Goal: Task Accomplishment & Management: Manage account settings

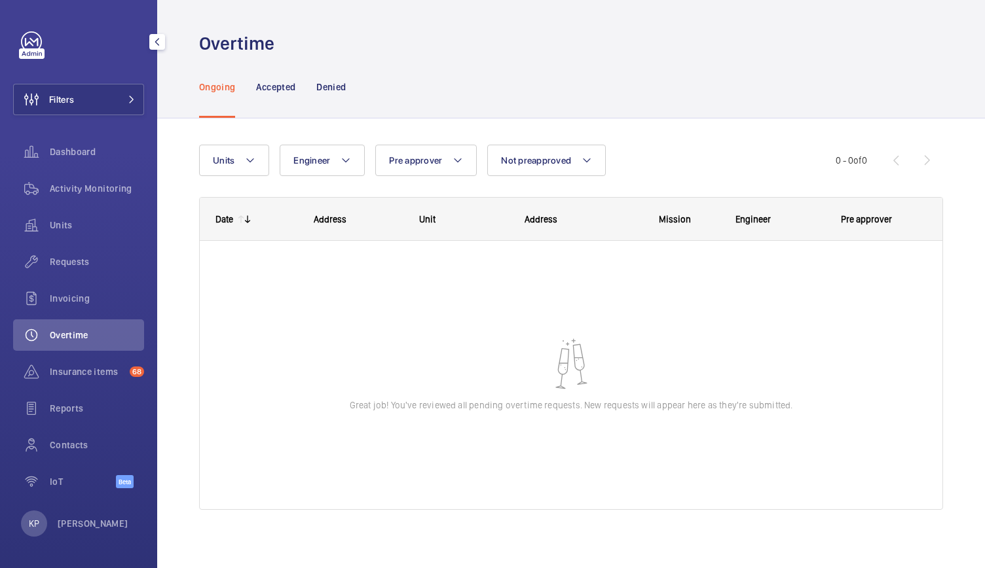
click at [52, 333] on span "Overtime" at bounding box center [97, 335] width 94 height 13
click at [279, 87] on p "Accepted" at bounding box center [275, 87] width 39 height 13
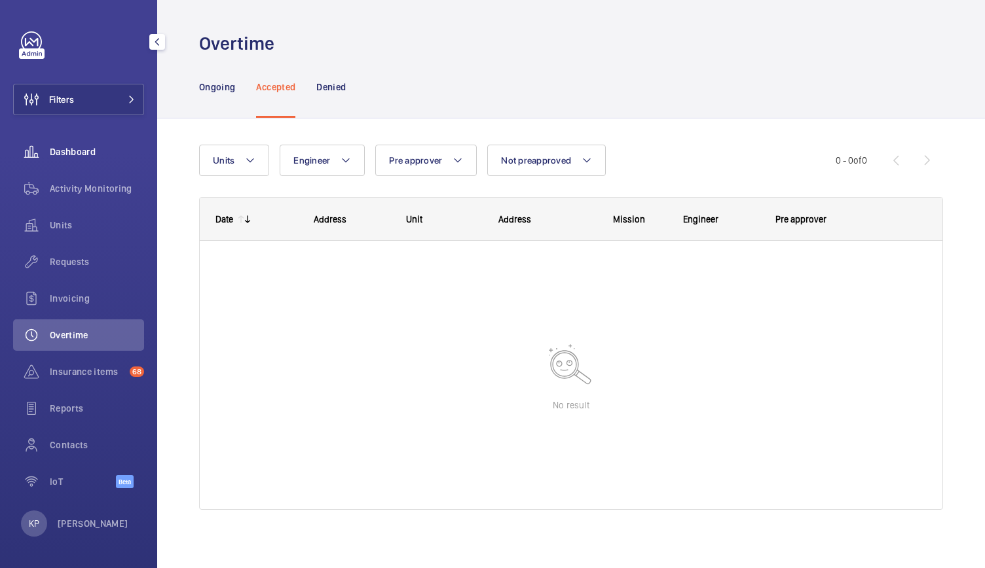
click at [64, 151] on span "Dashboard" at bounding box center [97, 151] width 94 height 13
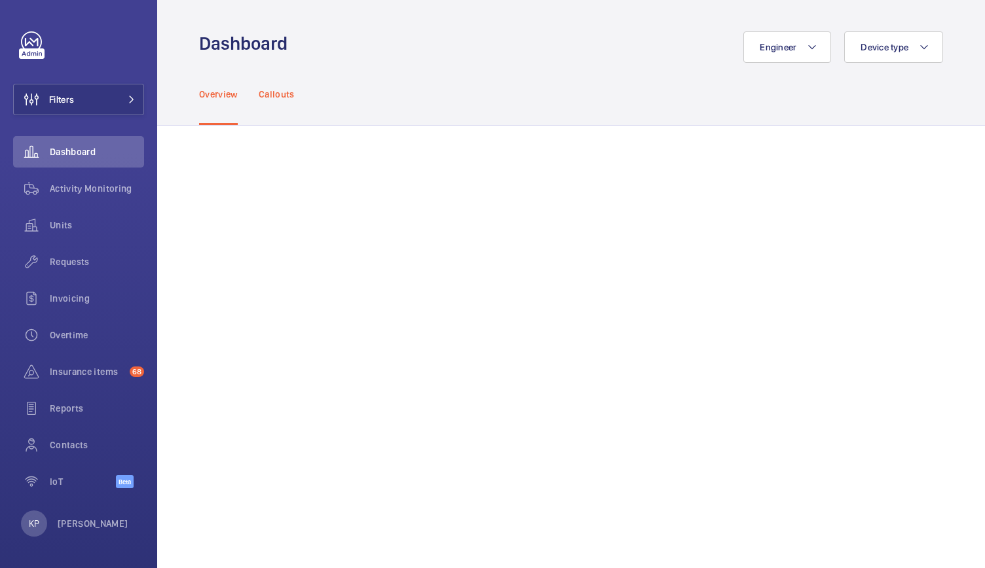
click at [280, 100] on p "Callouts" at bounding box center [277, 94] width 36 height 13
click at [52, 336] on span "Overtime" at bounding box center [97, 335] width 94 height 13
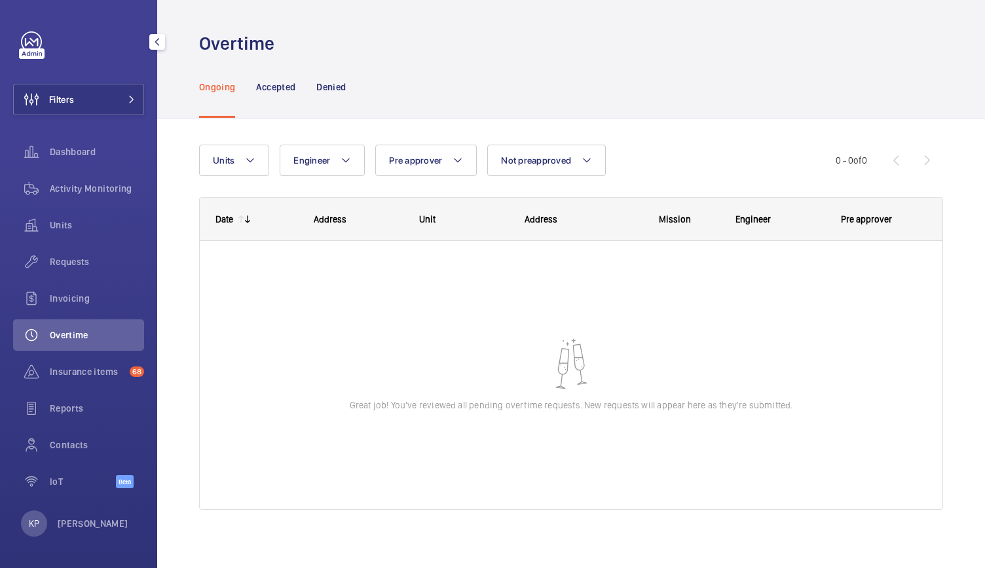
click at [56, 331] on span "Overtime" at bounding box center [97, 335] width 94 height 13
click at [26, 53] on div at bounding box center [32, 53] width 26 height 10
click at [94, 373] on span "Insurance items" at bounding box center [87, 371] width 75 height 13
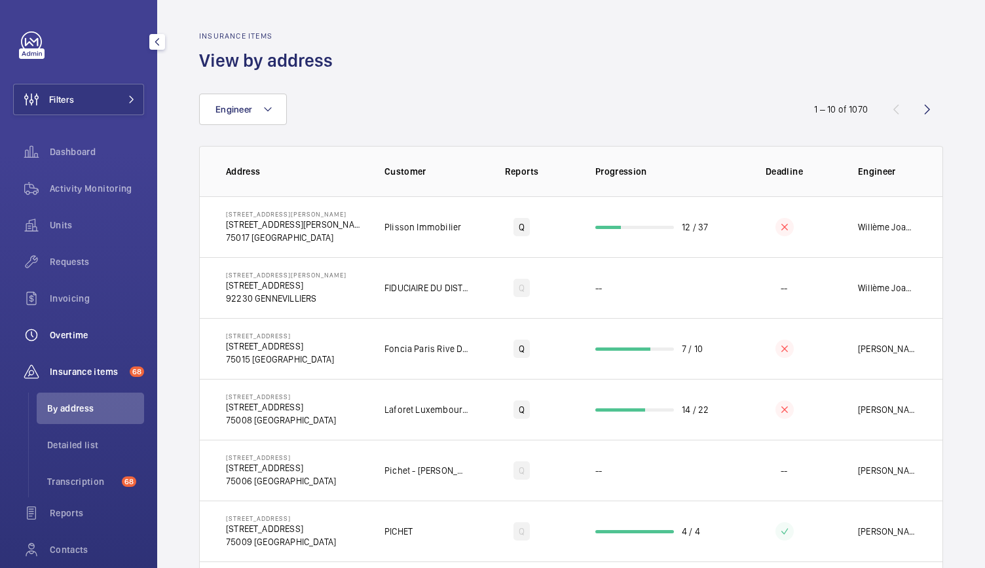
click at [72, 333] on span "Overtime" at bounding box center [97, 335] width 94 height 13
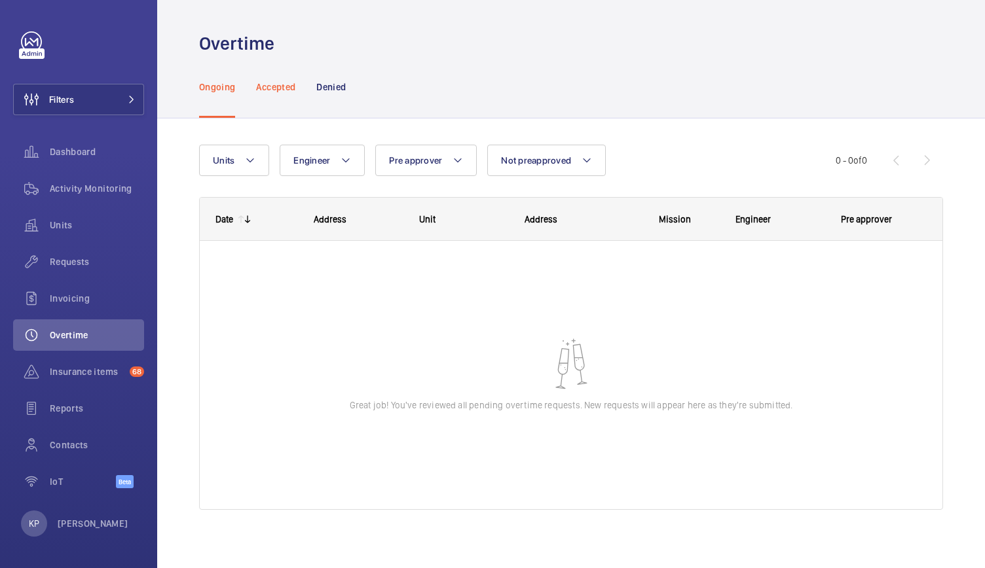
click at [285, 88] on p "Accepted" at bounding box center [275, 87] width 39 height 13
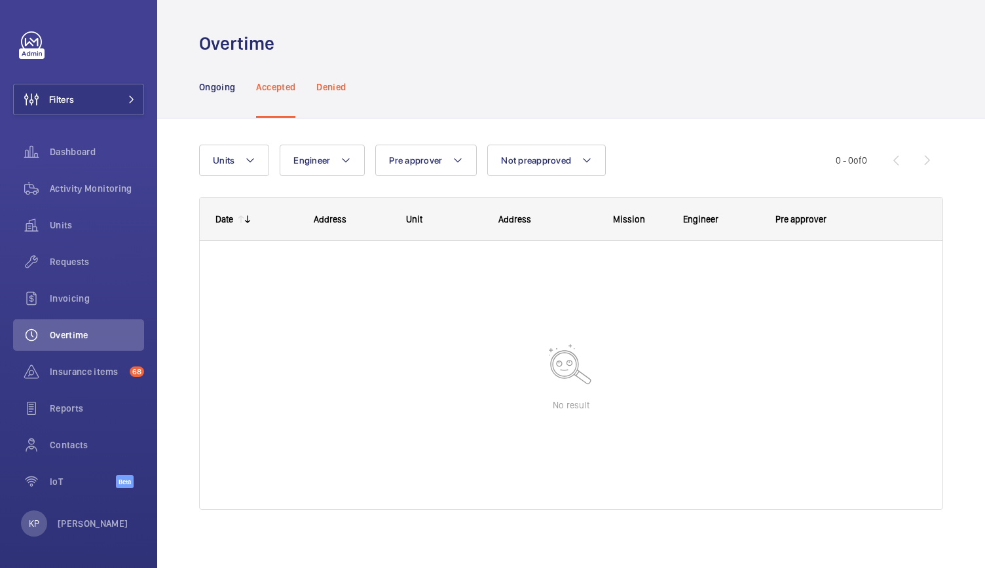
click at [331, 84] on p "Denied" at bounding box center [330, 87] width 29 height 13
click at [211, 88] on p "Ongoing" at bounding box center [217, 87] width 36 height 13
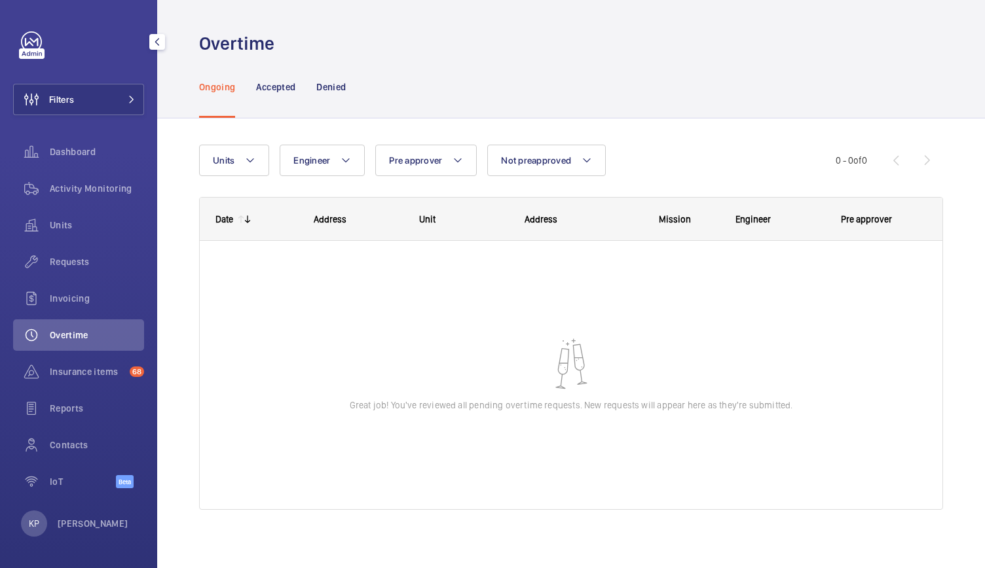
click at [63, 333] on span "Overtime" at bounding box center [97, 335] width 94 height 13
click at [65, 259] on span "Requests" at bounding box center [97, 261] width 94 height 13
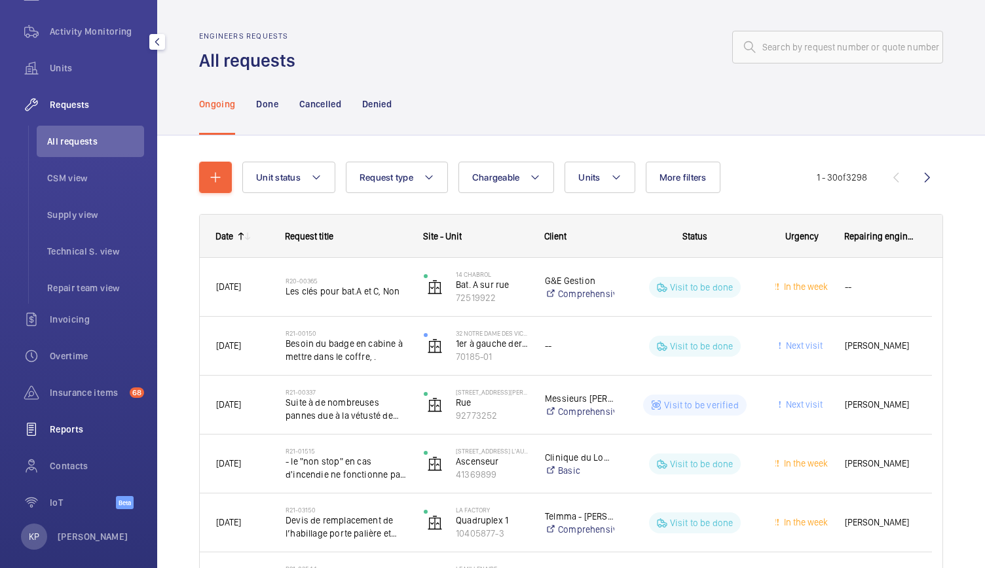
scroll to position [170, 0]
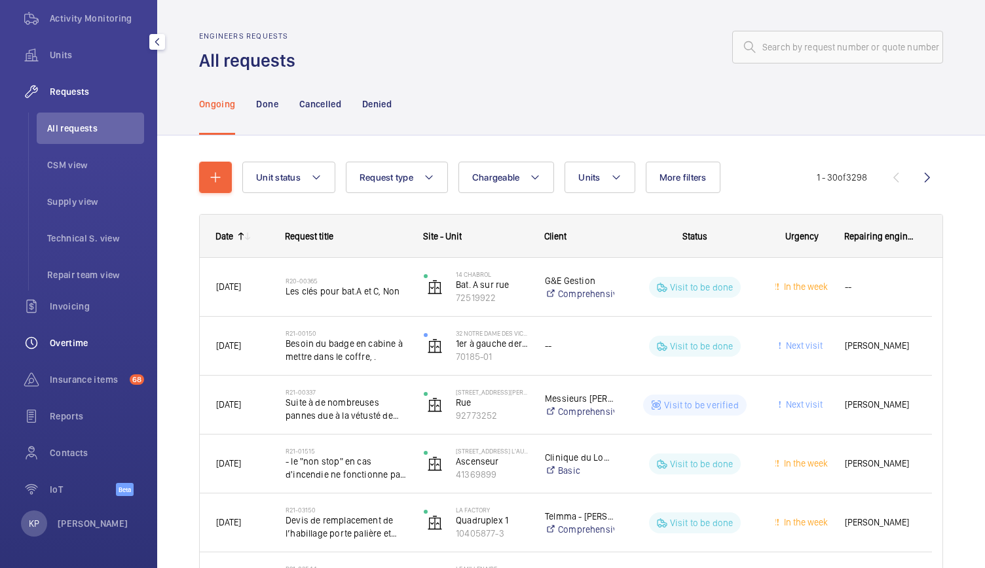
click at [66, 345] on span "Overtime" at bounding box center [97, 342] width 94 height 13
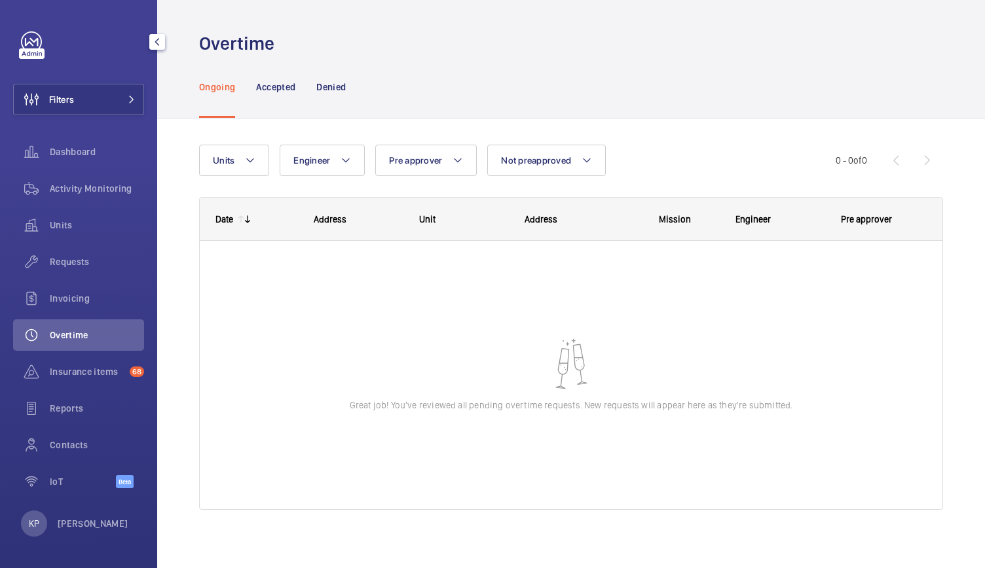
click at [151, 41] on mat-icon "button" at bounding box center [157, 42] width 16 height 10
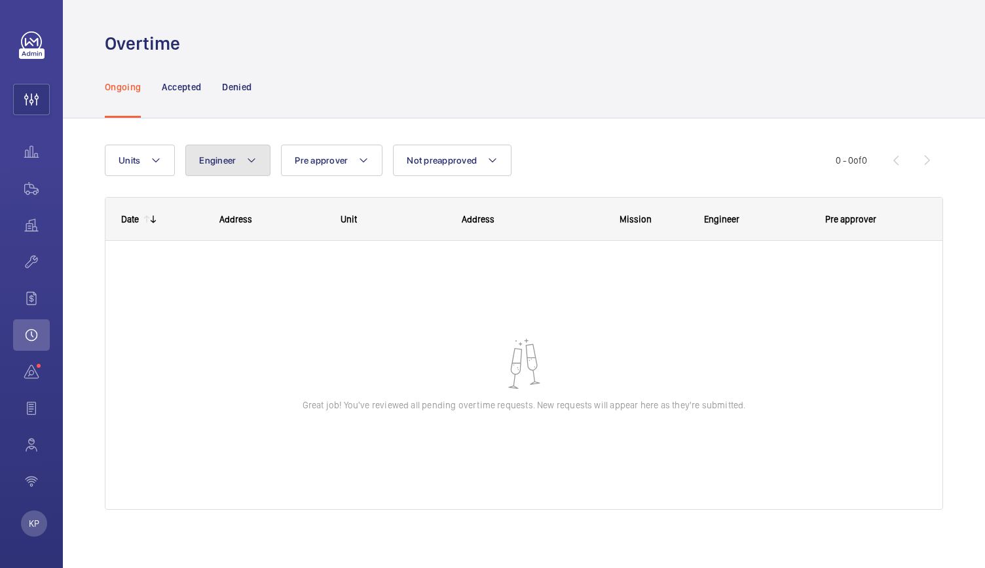
click at [225, 159] on span "Engineer" at bounding box center [217, 160] width 37 height 10
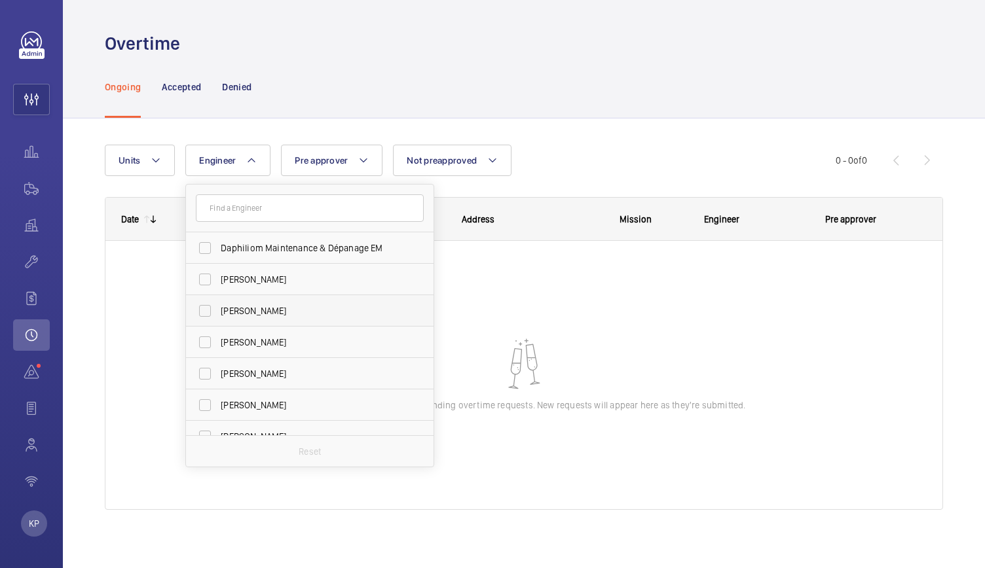
scroll to position [3159, 0]
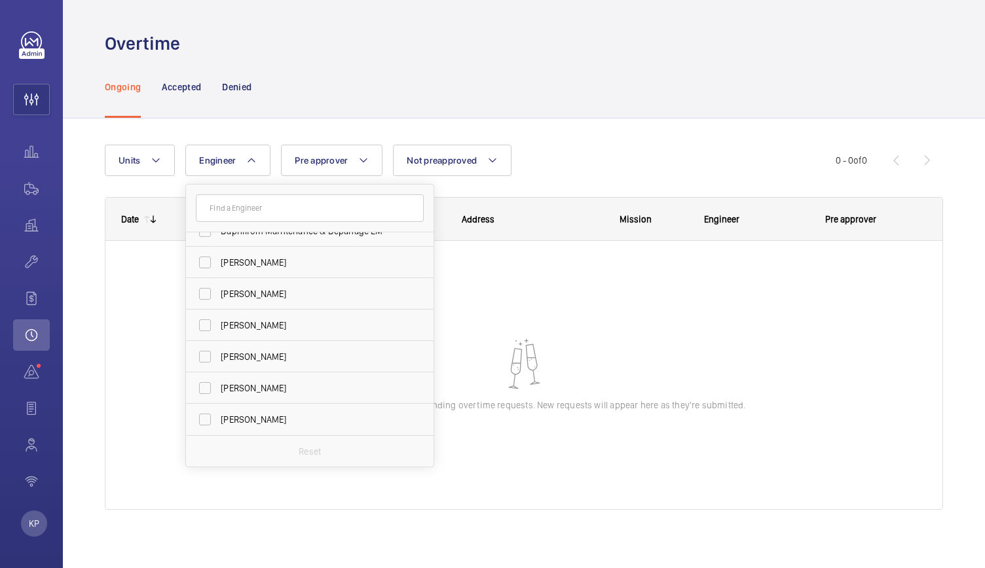
click at [637, 353] on div at bounding box center [523, 375] width 837 height 268
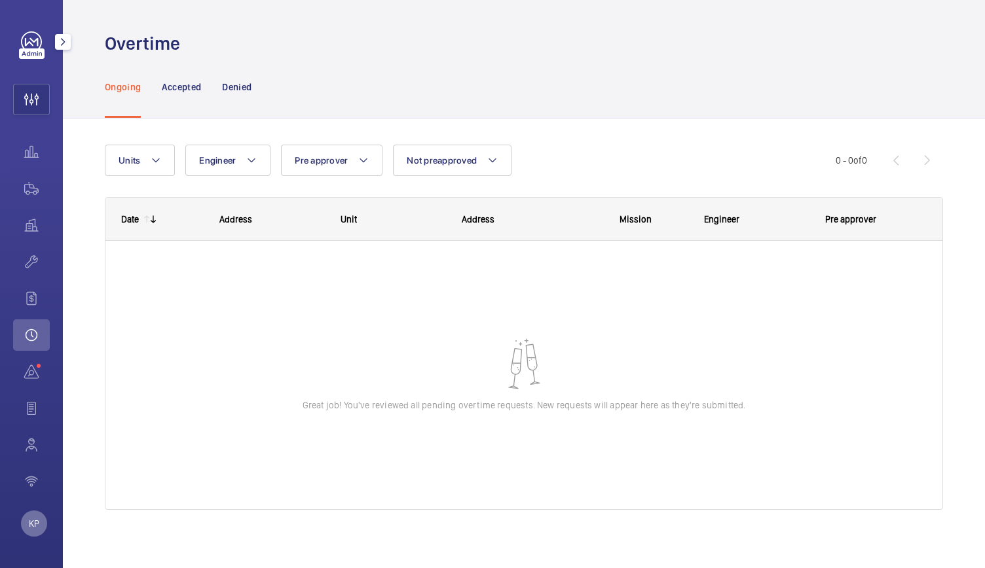
click at [33, 526] on p "KP" at bounding box center [34, 523] width 10 height 13
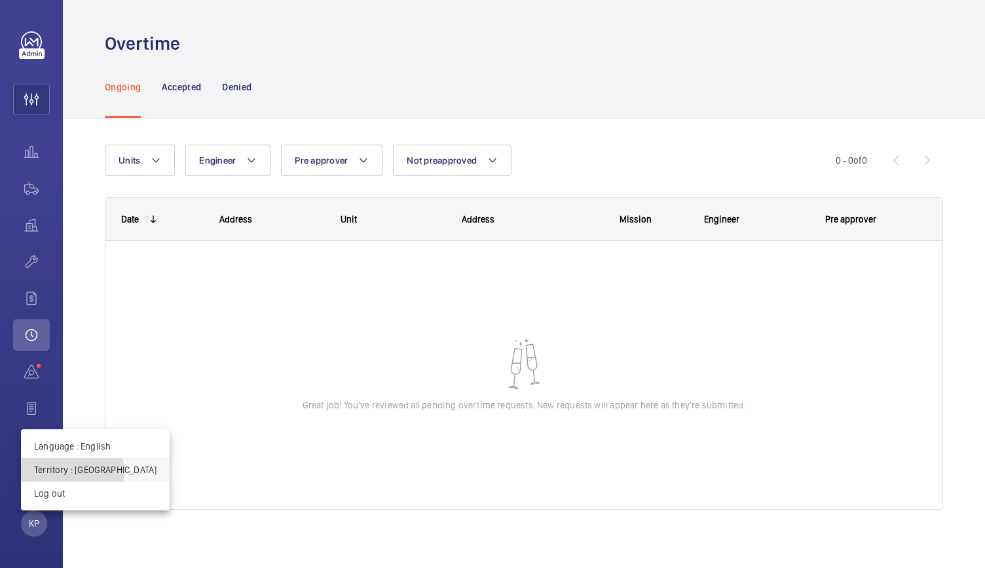
click at [63, 473] on p "Territory : France" at bounding box center [95, 469] width 122 height 13
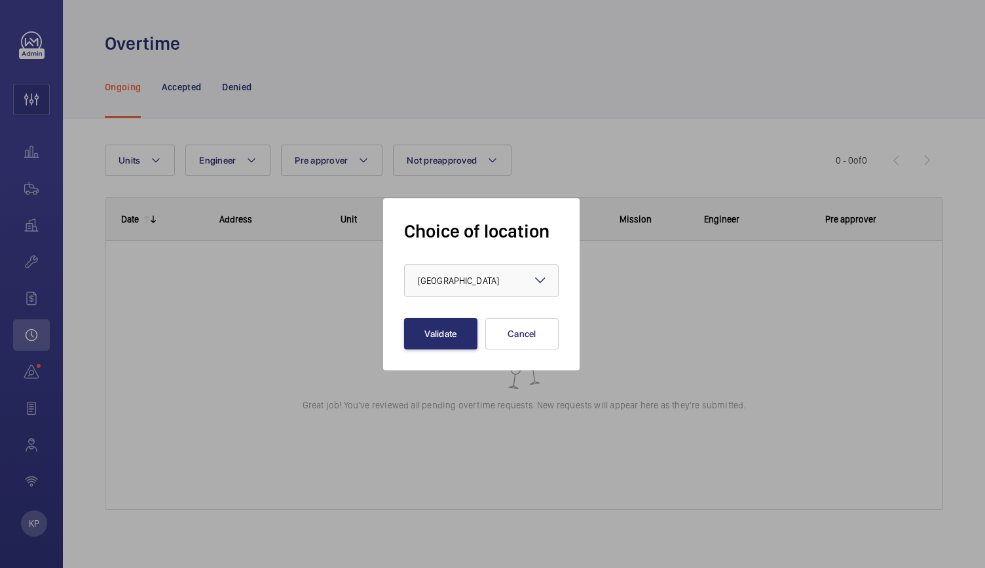
click at [535, 281] on mat-icon at bounding box center [540, 280] width 16 height 16
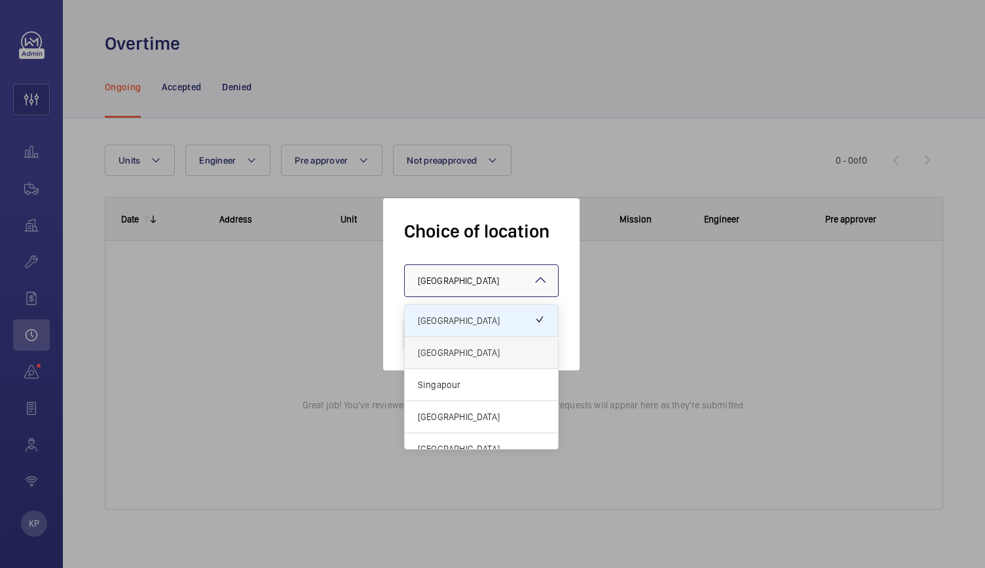
click at [452, 357] on span "[GEOGRAPHIC_DATA]" at bounding box center [481, 352] width 127 height 13
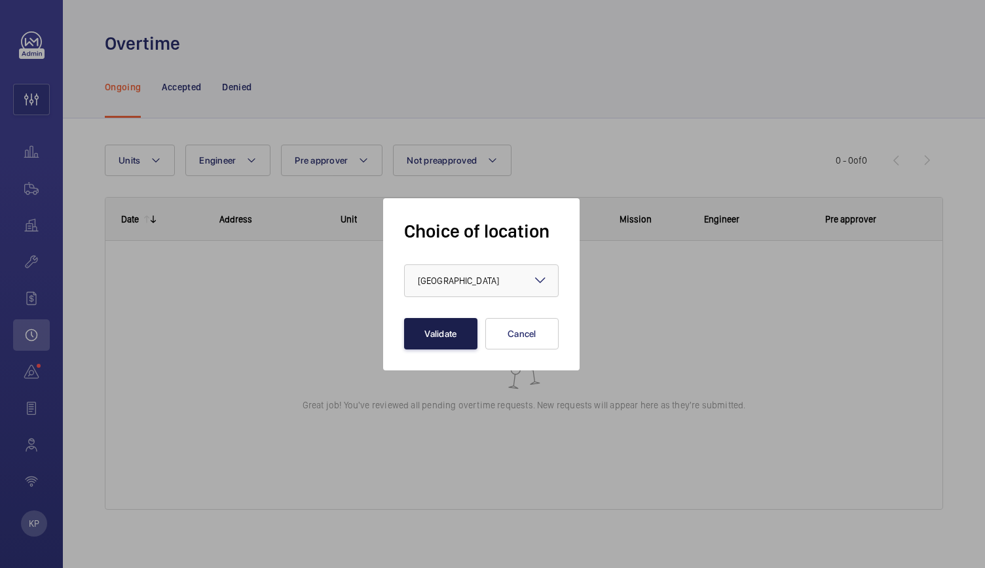
click at [446, 338] on button "Validate" at bounding box center [440, 333] width 73 height 31
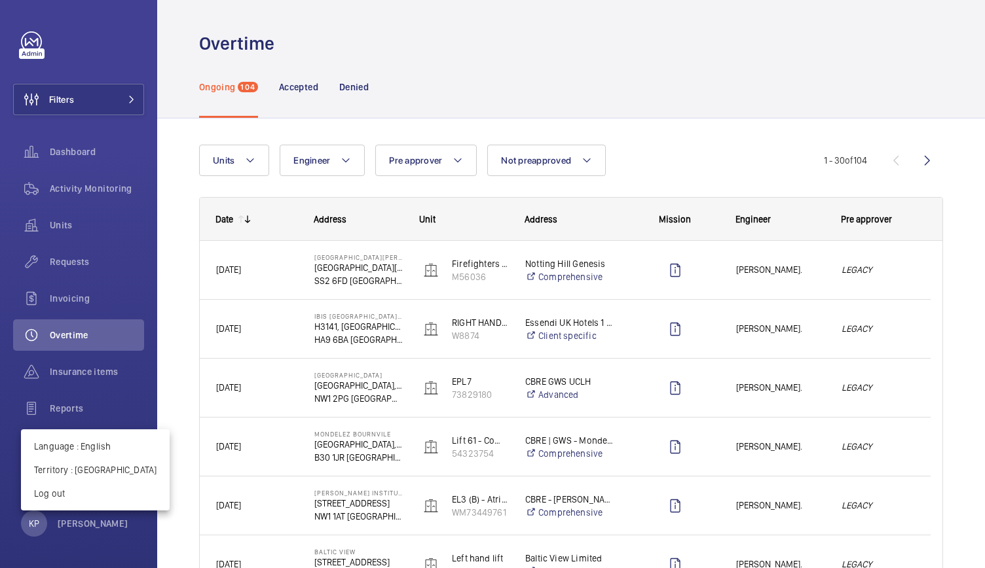
click at [554, 69] on div at bounding box center [492, 284] width 985 height 568
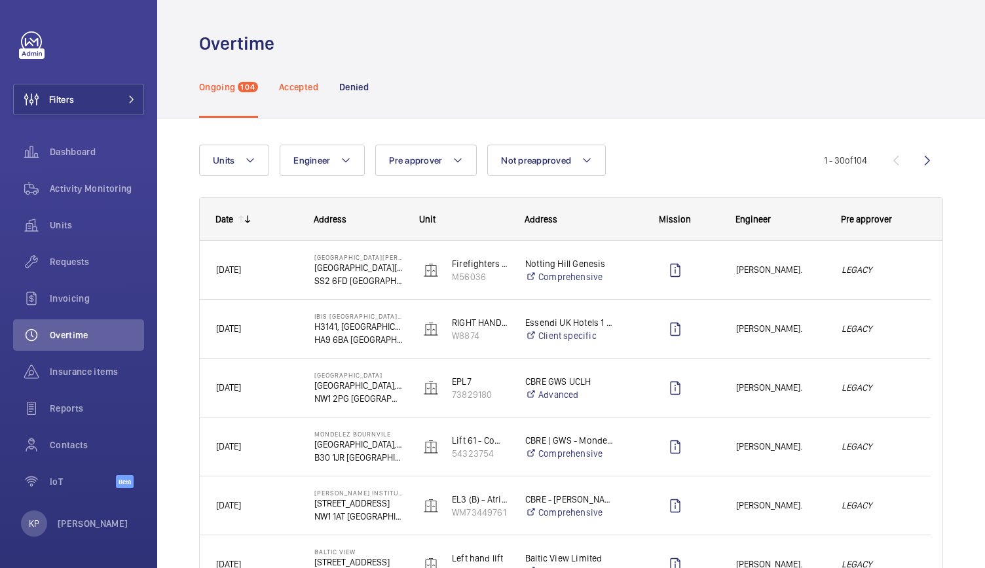
click at [301, 94] on div "Accepted" at bounding box center [298, 87] width 39 height 62
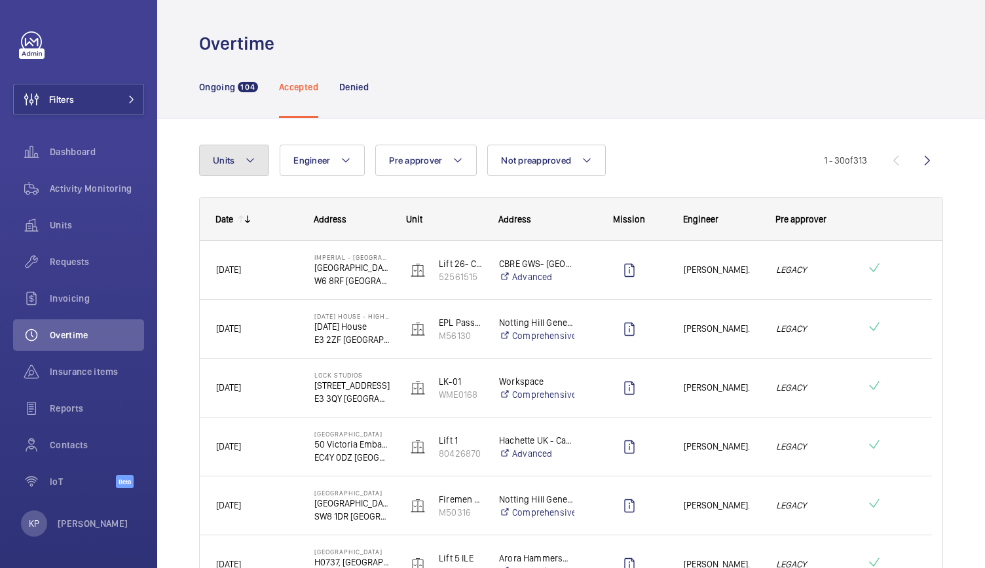
click at [249, 160] on mat-icon at bounding box center [250, 161] width 10 height 16
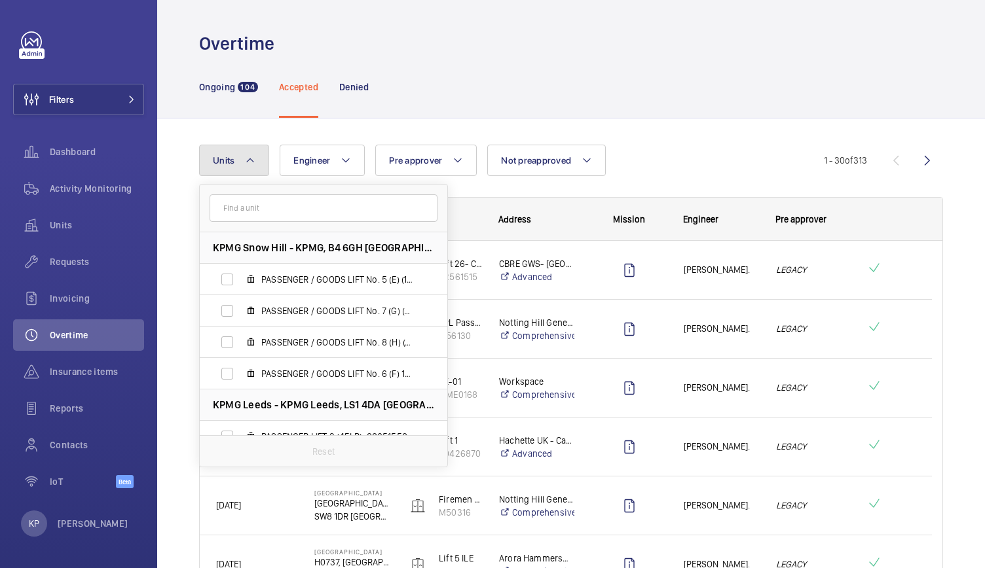
click at [247, 161] on mat-icon at bounding box center [250, 161] width 10 height 16
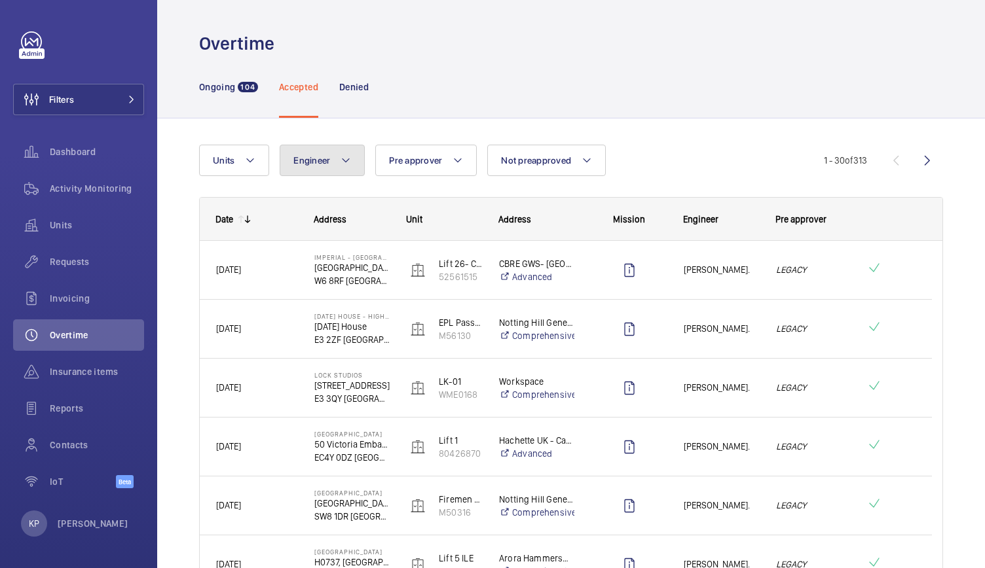
click at [345, 160] on mat-icon at bounding box center [345, 161] width 10 height 16
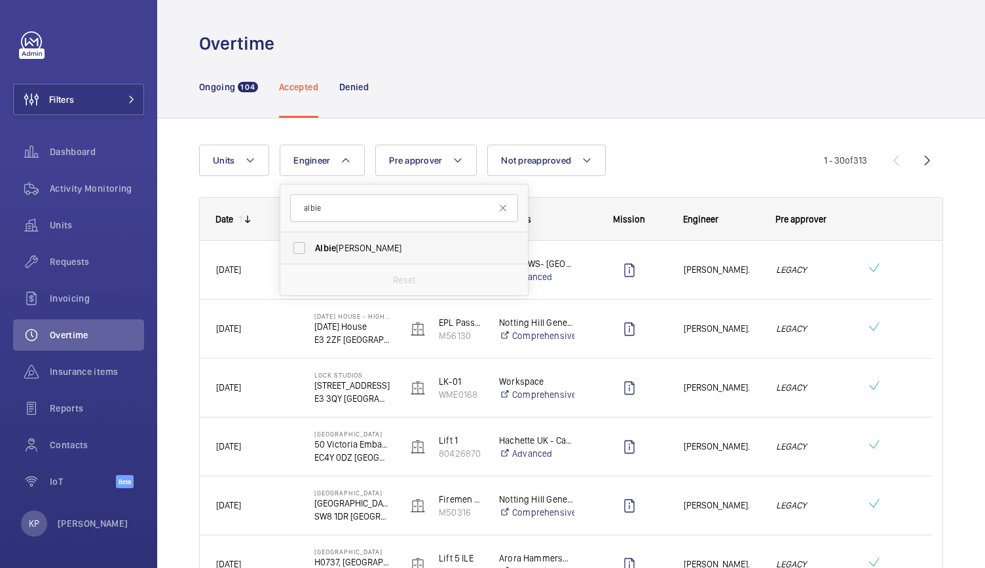
type input "albie"
click at [346, 242] on span "[PERSON_NAME]" at bounding box center [405, 248] width 180 height 13
click at [312, 242] on input "[PERSON_NAME]" at bounding box center [299, 248] width 26 height 26
checkbox input "true"
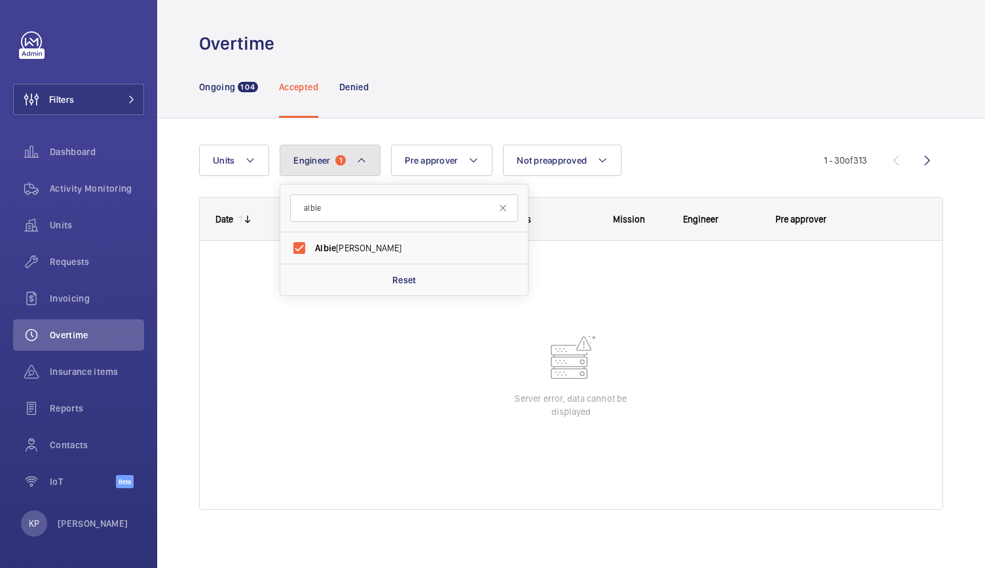
click at [360, 159] on mat-icon at bounding box center [361, 161] width 10 height 16
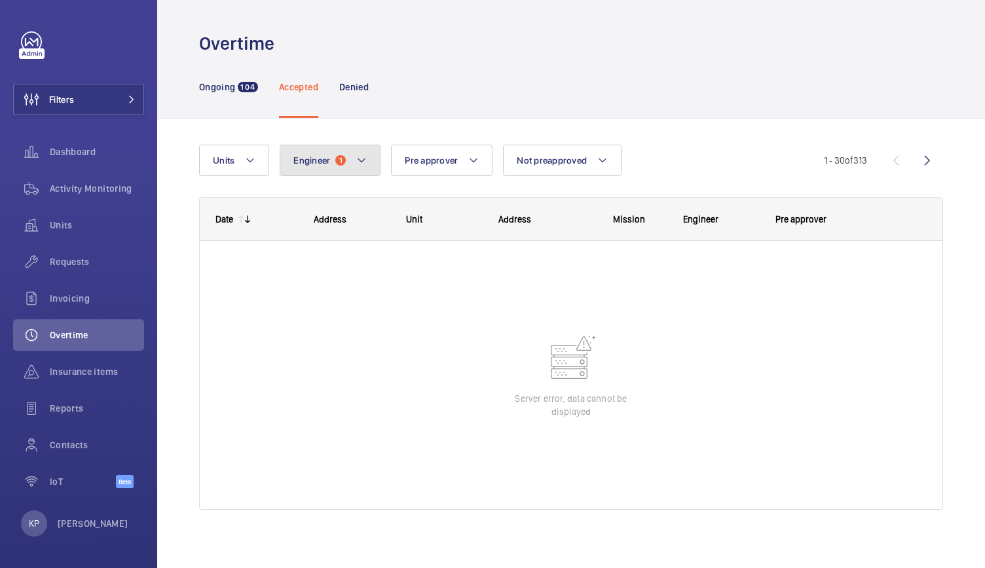
click at [329, 160] on button "Engineer 1" at bounding box center [330, 160] width 101 height 31
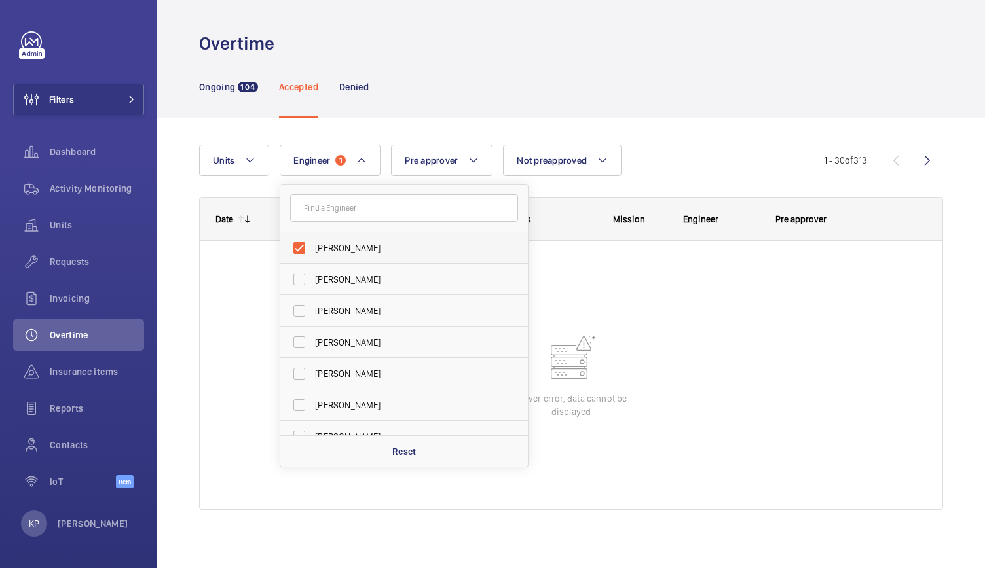
click at [327, 249] on span "[PERSON_NAME]" at bounding box center [405, 248] width 180 height 13
click at [312, 249] on input "[PERSON_NAME]" at bounding box center [299, 248] width 26 height 26
checkbox input "false"
click at [342, 309] on span "[PERSON_NAME]" at bounding box center [405, 310] width 180 height 13
click at [312, 309] on input "[PERSON_NAME]" at bounding box center [299, 311] width 26 height 26
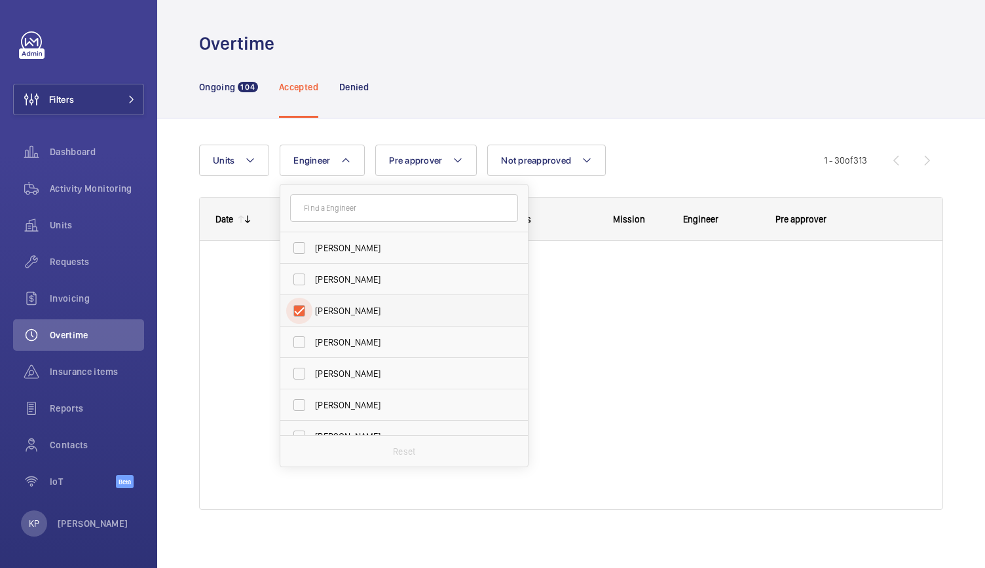
checkbox input "true"
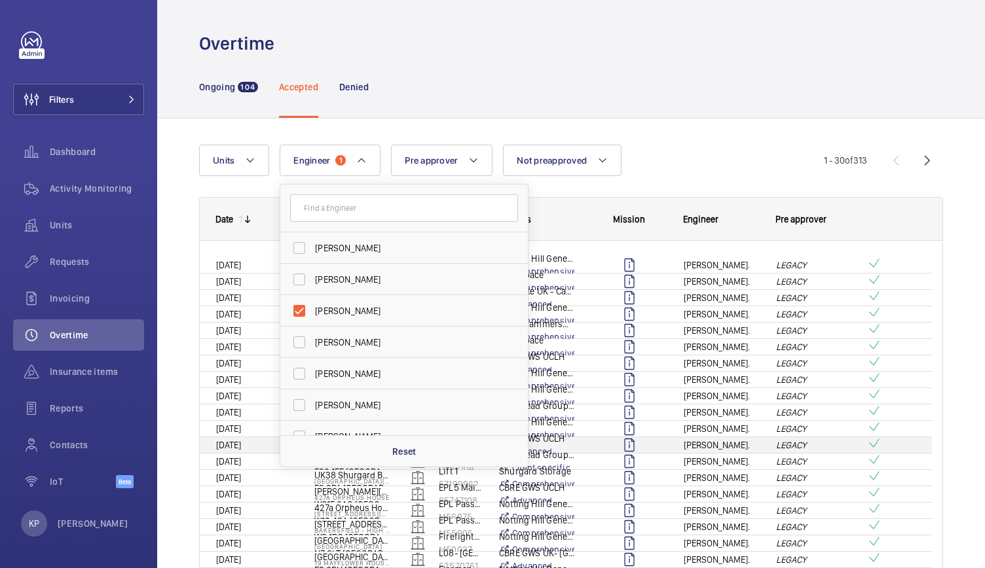
click at [700, 426] on div "[PERSON_NAME]." at bounding box center [713, 445] width 91 height 41
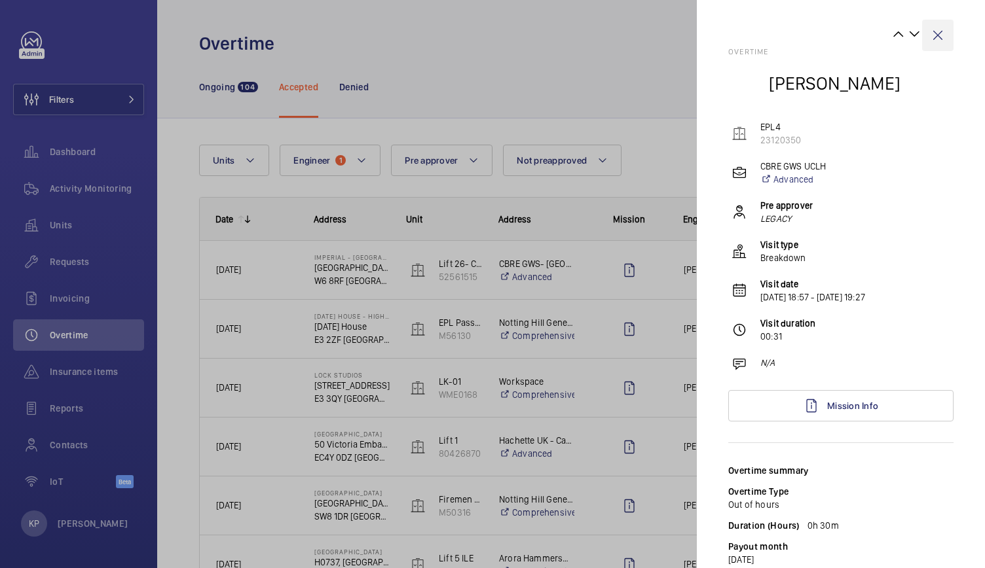
click at [925, 40] on wm-front-icon-button at bounding box center [937, 35] width 31 height 31
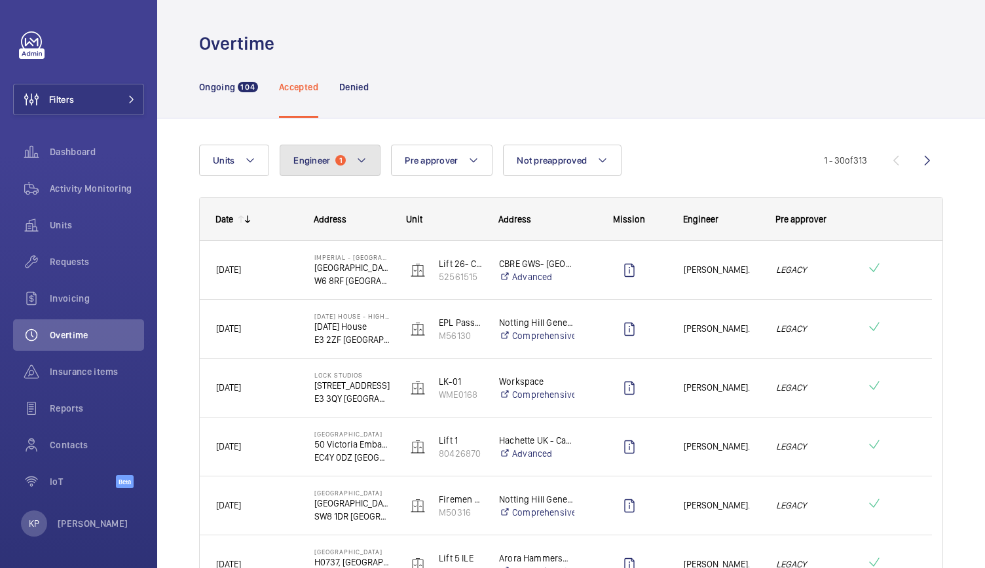
click at [344, 160] on button "Engineer 1" at bounding box center [330, 160] width 101 height 31
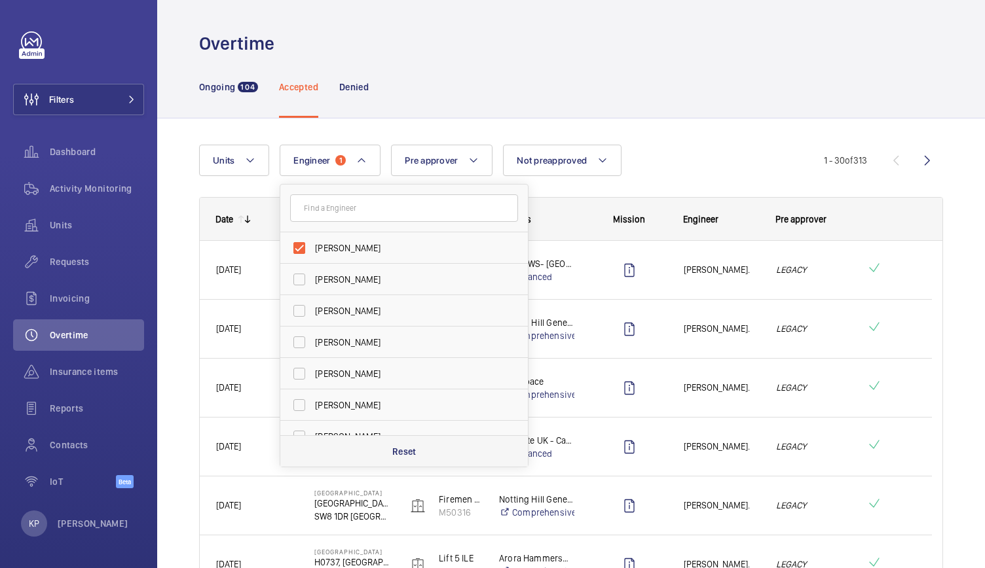
drag, startPoint x: 402, startPoint y: 456, endPoint x: 408, endPoint y: 452, distance: 8.0
click at [403, 456] on p "Reset" at bounding box center [404, 451] width 24 height 13
checkbox input "false"
click at [661, 94] on div "Ongoing 104 Accepted Denied" at bounding box center [571, 87] width 744 height 62
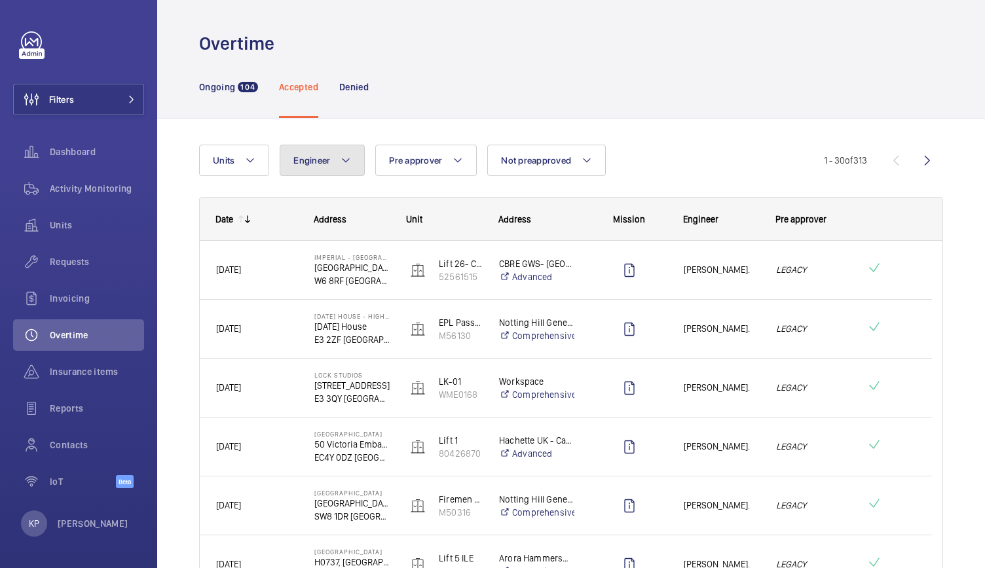
drag, startPoint x: 346, startPoint y: 162, endPoint x: 355, endPoint y: 158, distance: 10.2
click at [346, 162] on mat-icon at bounding box center [345, 161] width 10 height 16
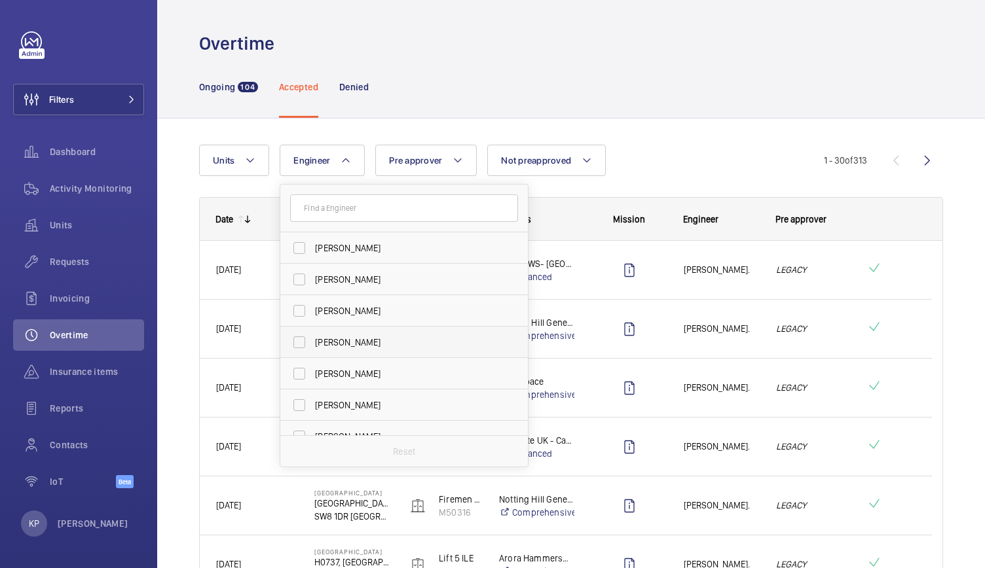
click at [327, 342] on span "[PERSON_NAME]" at bounding box center [405, 342] width 180 height 13
click at [312, 342] on input "[PERSON_NAME]" at bounding box center [299, 342] width 26 height 26
checkbox input "true"
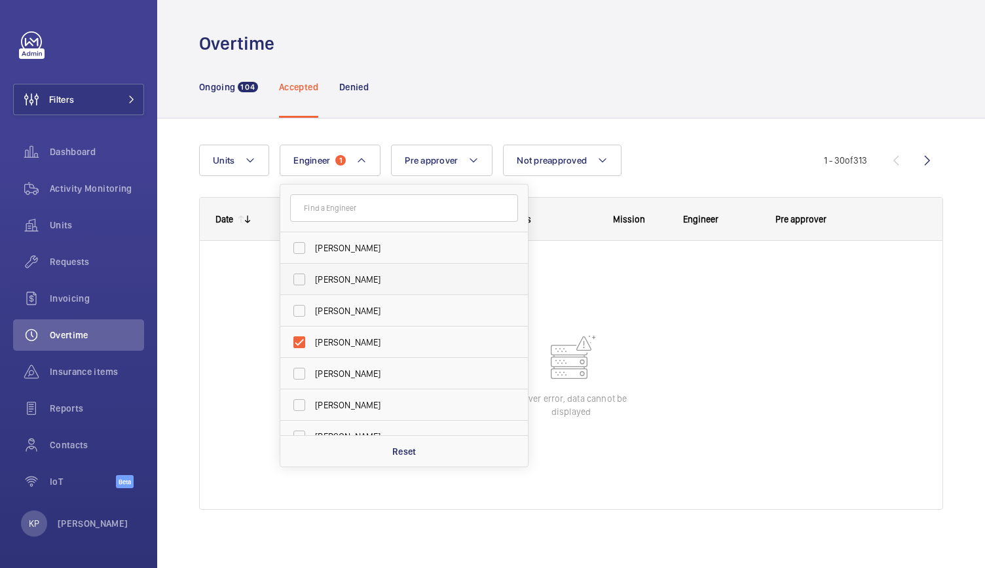
click at [335, 278] on span "[PERSON_NAME]" at bounding box center [405, 279] width 180 height 13
click at [312, 278] on input "[PERSON_NAME]" at bounding box center [299, 279] width 26 height 26
click at [302, 277] on input "[PERSON_NAME]" at bounding box center [299, 279] width 26 height 26
checkbox input "false"
click at [301, 337] on input "[PERSON_NAME]" at bounding box center [299, 342] width 26 height 26
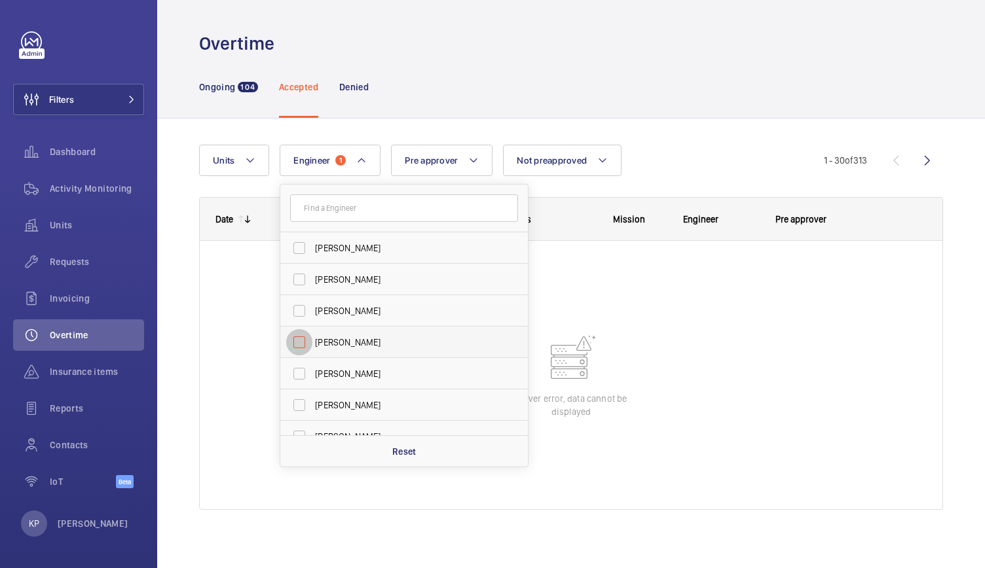
checkbox input "false"
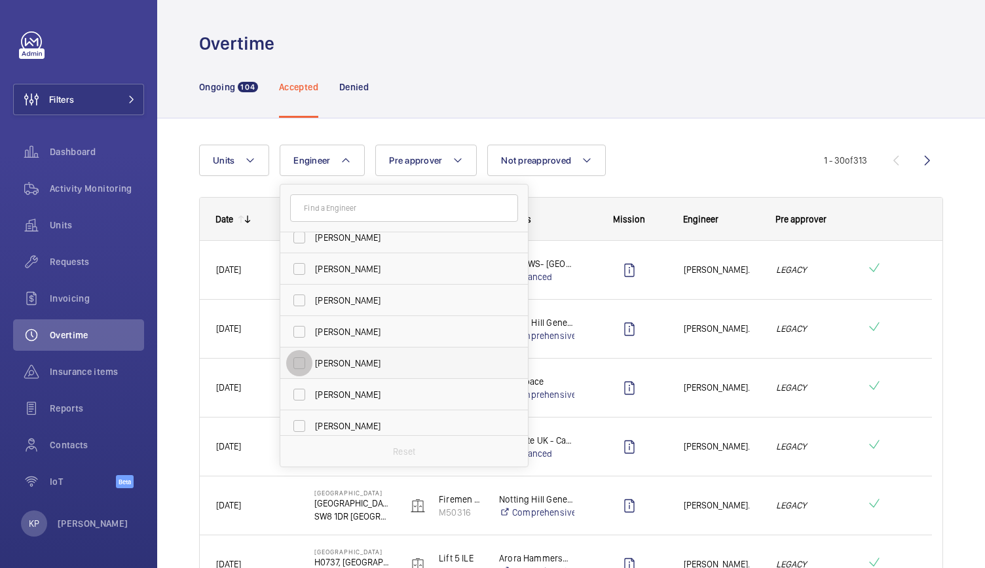
click at [311, 369] on input "[PERSON_NAME]" at bounding box center [299, 363] width 26 height 26
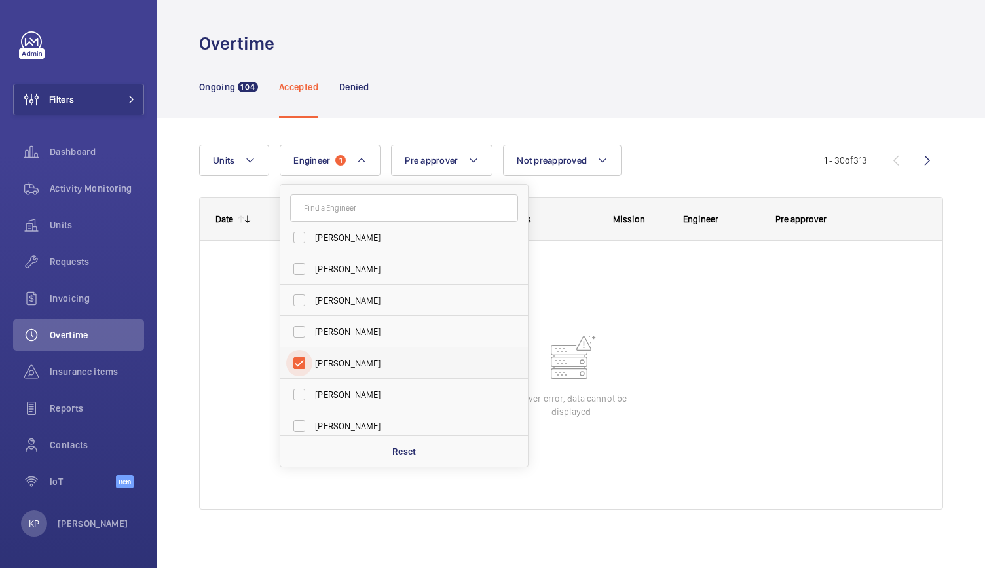
click at [295, 366] on input "[PERSON_NAME]" at bounding box center [299, 363] width 26 height 26
checkbox input "false"
click at [301, 399] on input "[PERSON_NAME]" at bounding box center [299, 395] width 26 height 26
click at [302, 397] on input "[PERSON_NAME]" at bounding box center [299, 395] width 26 height 26
checkbox input "false"
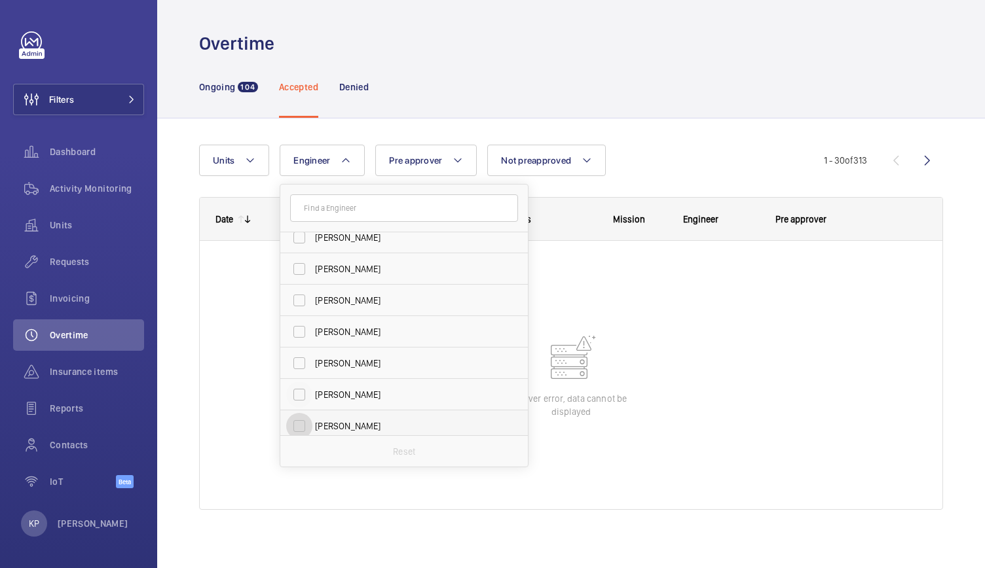
click at [300, 424] on input "[PERSON_NAME]" at bounding box center [299, 426] width 26 height 26
click at [304, 422] on input "[PERSON_NAME]" at bounding box center [299, 426] width 26 height 26
checkbox input "false"
click at [302, 297] on input "[PERSON_NAME]" at bounding box center [299, 300] width 26 height 26
click at [403, 452] on p "Reset" at bounding box center [404, 451] width 24 height 13
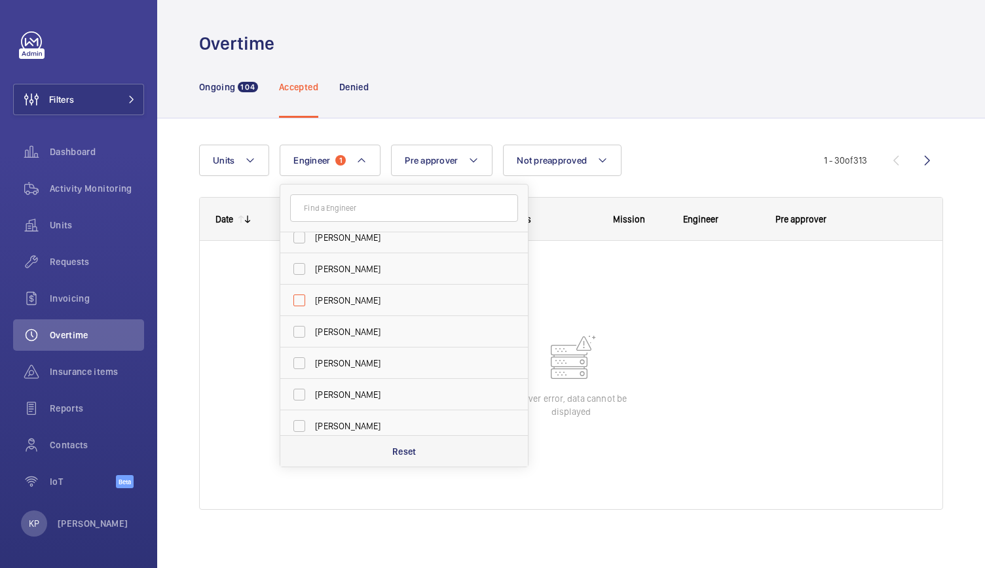
checkbox input "false"
click at [675, 380] on div at bounding box center [571, 375] width 742 height 268
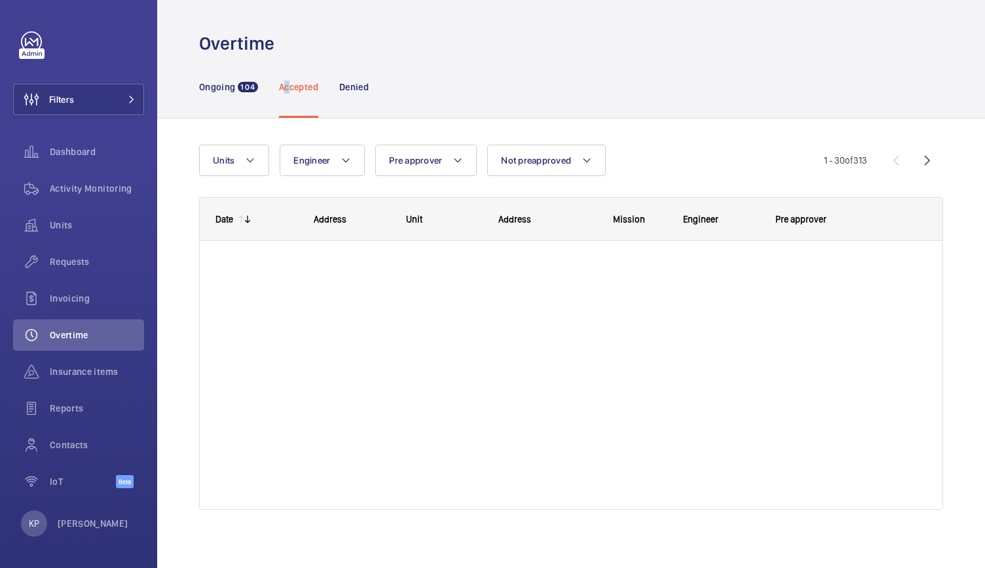
click at [287, 89] on p "Accepted" at bounding box center [298, 87] width 39 height 13
click at [350, 158] on mat-icon at bounding box center [345, 161] width 10 height 16
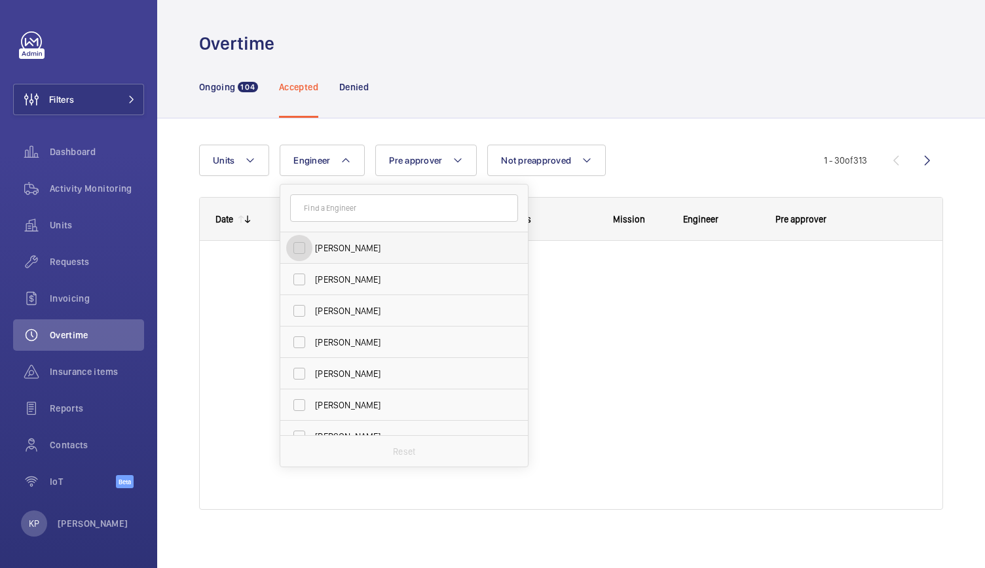
click at [302, 245] on input "[PERSON_NAME]" at bounding box center [299, 248] width 26 height 26
click at [402, 446] on p "Reset" at bounding box center [404, 451] width 24 height 13
checkbox input "false"
click at [422, 166] on button "Pre approver" at bounding box center [425, 160] width 101 height 31
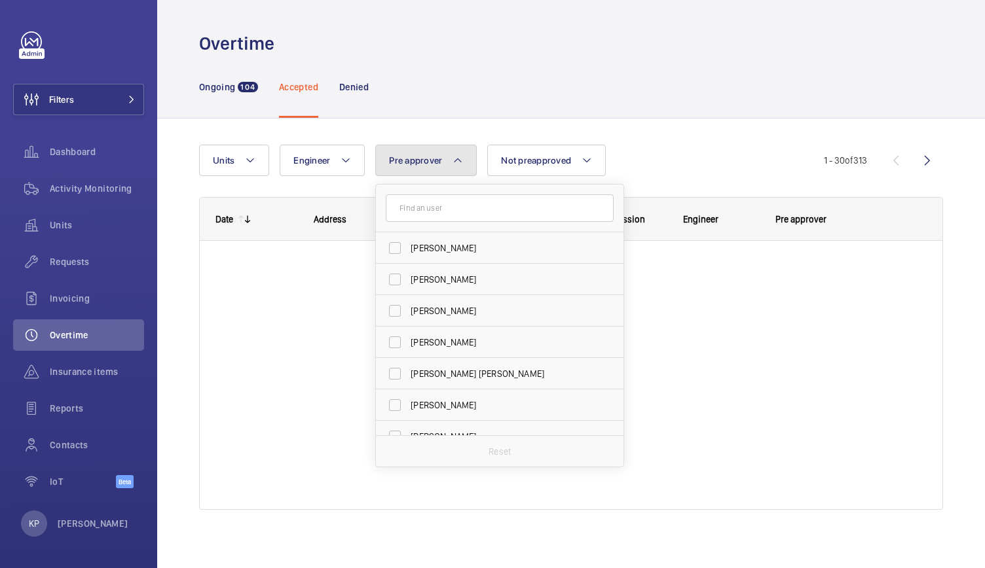
click at [425, 164] on span "Pre approver" at bounding box center [415, 160] width 53 height 10
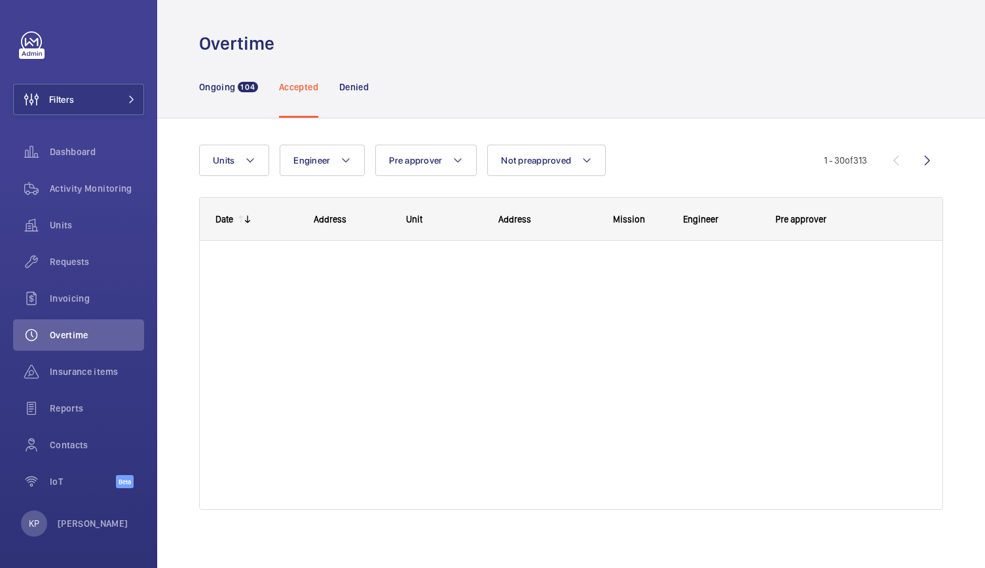
click at [286, 84] on p "Accepted" at bounding box center [298, 87] width 39 height 13
click at [215, 83] on p "Ongoing" at bounding box center [217, 87] width 36 height 13
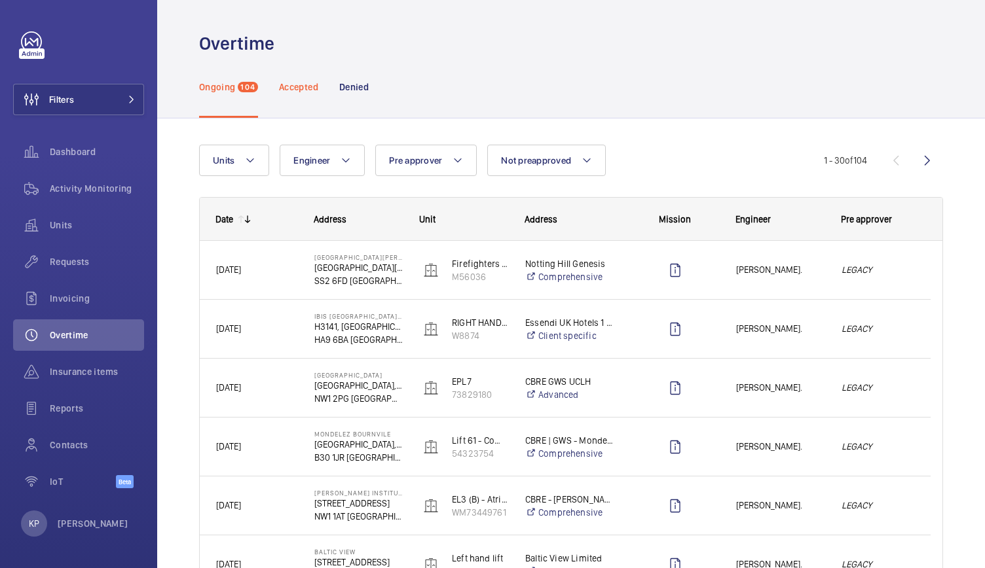
click at [318, 82] on p "Accepted" at bounding box center [298, 87] width 39 height 13
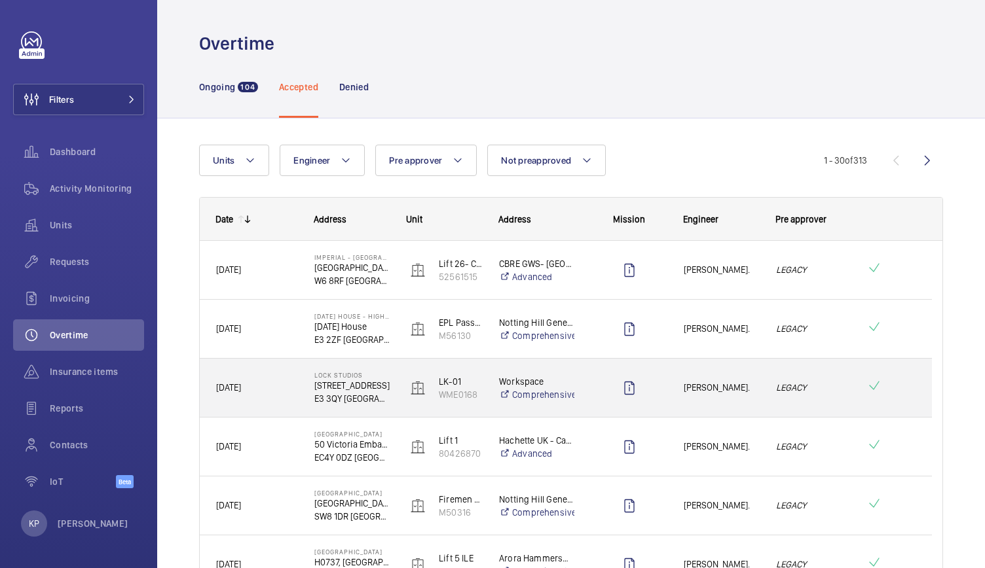
click at [329, 382] on p "[STREET_ADDRESS]" at bounding box center [351, 385] width 75 height 13
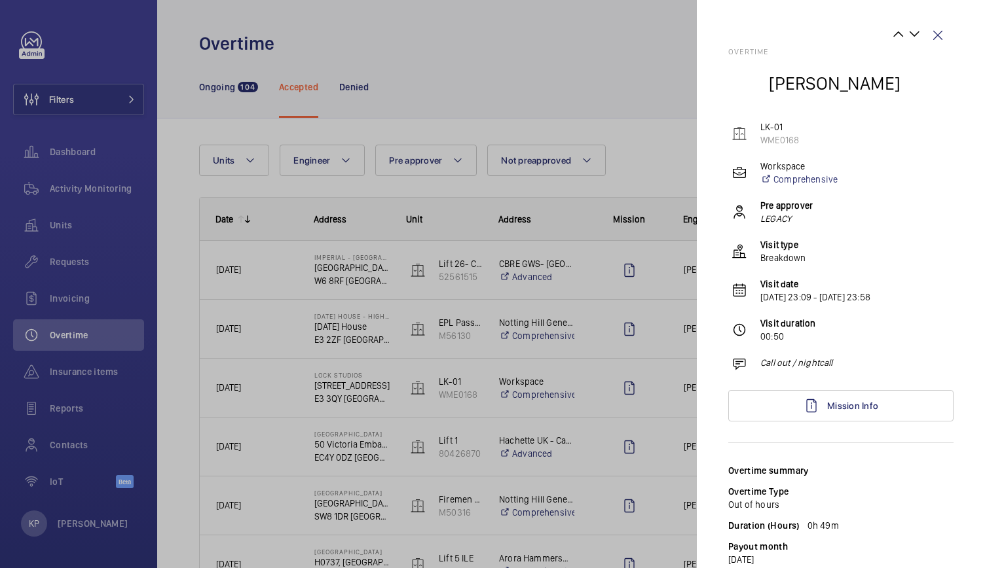
click at [462, 58] on div at bounding box center [492, 284] width 985 height 568
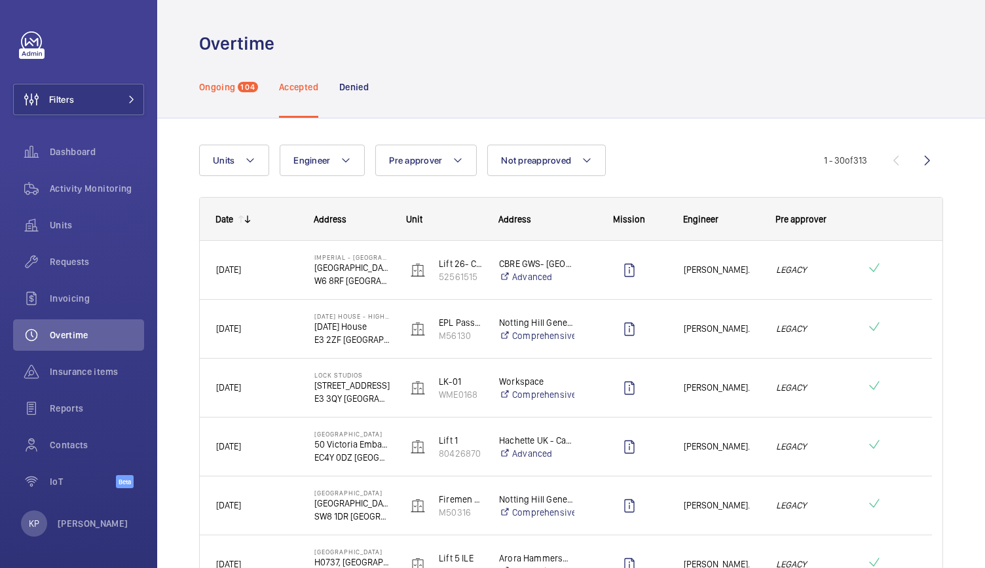
click at [202, 88] on p "Ongoing" at bounding box center [217, 87] width 36 height 13
